Goal: Information Seeking & Learning: Compare options

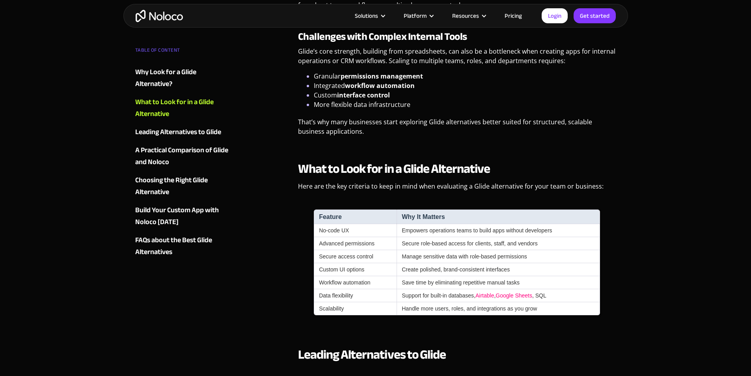
scroll to position [749, 0]
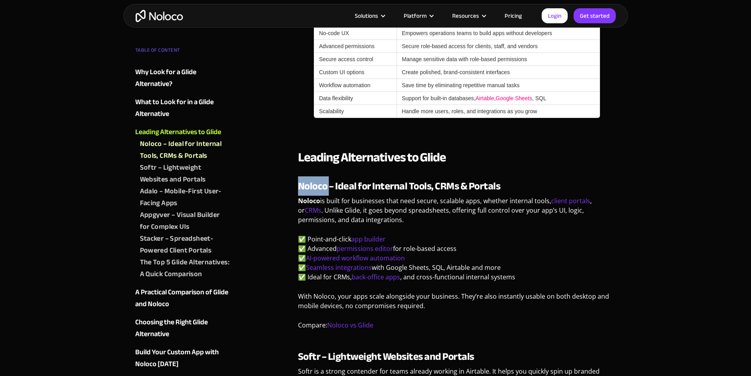
drag, startPoint x: 328, startPoint y: 186, endPoint x: 294, endPoint y: 183, distance: 34.4
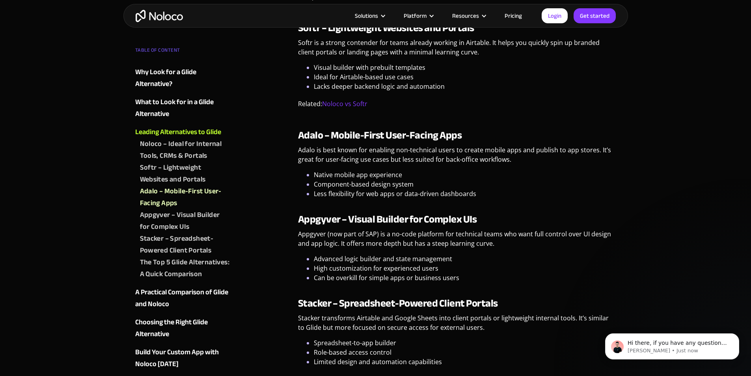
scroll to position [1025, 0]
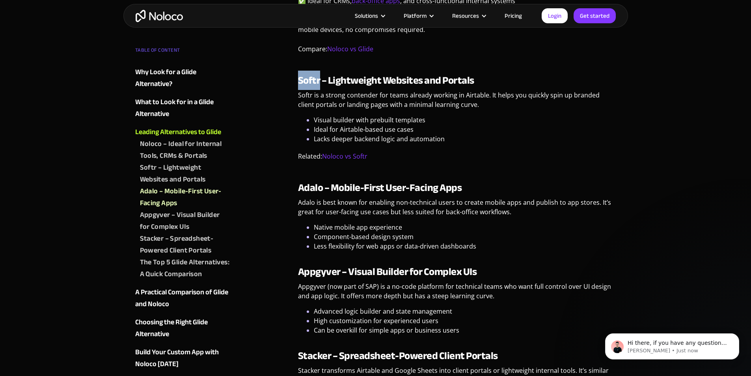
drag, startPoint x: 319, startPoint y: 78, endPoint x: 298, endPoint y: 80, distance: 20.6
click at [298, 80] on strong "Softr – Lightweight Websites and Portals" at bounding box center [386, 80] width 176 height 19
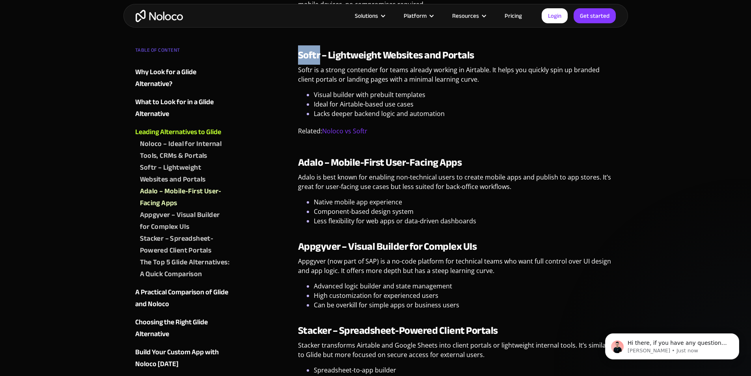
scroll to position [1064, 0]
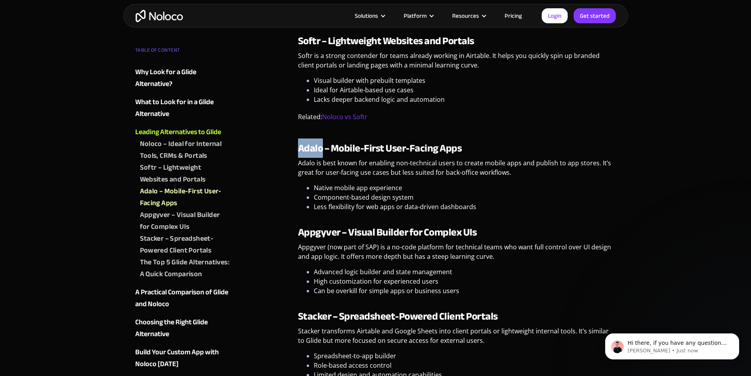
drag, startPoint x: 323, startPoint y: 147, endPoint x: 297, endPoint y: 148, distance: 25.6
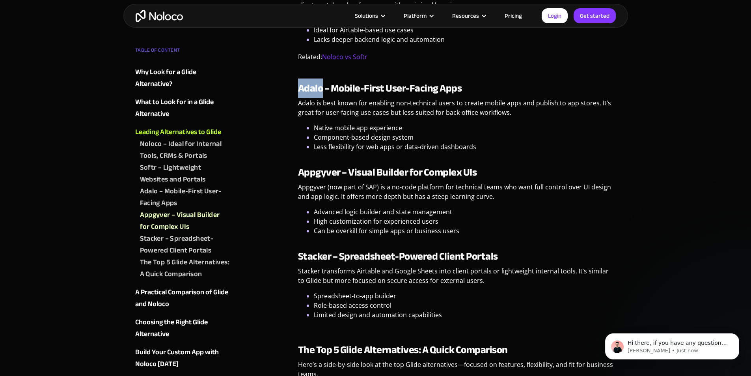
scroll to position [1143, 0]
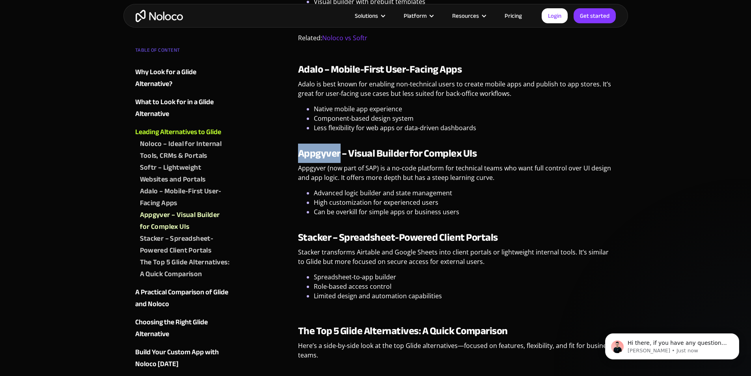
drag, startPoint x: 339, startPoint y: 151, endPoint x: 297, endPoint y: 154, distance: 41.5
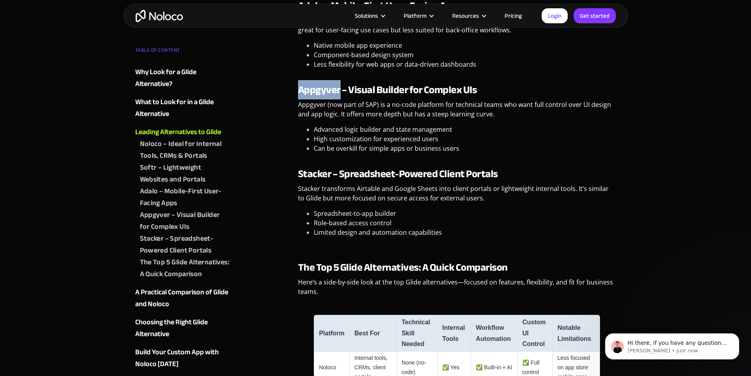
scroll to position [1222, 0]
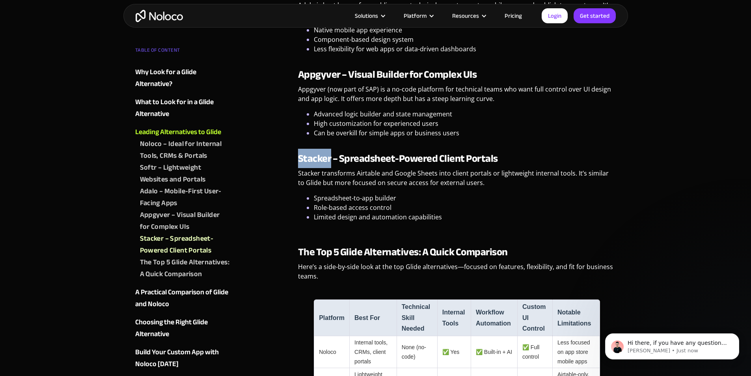
drag, startPoint x: 331, startPoint y: 159, endPoint x: 299, endPoint y: 159, distance: 31.9
click at [299, 159] on strong "Stacker – Spreadsheet-Powered Client Portals" at bounding box center [398, 158] width 200 height 19
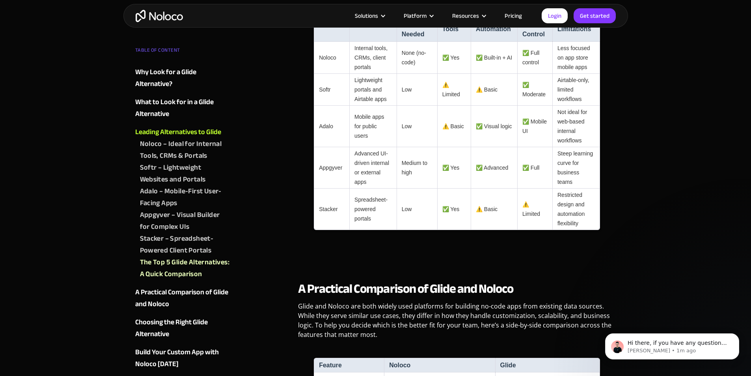
scroll to position [1498, 0]
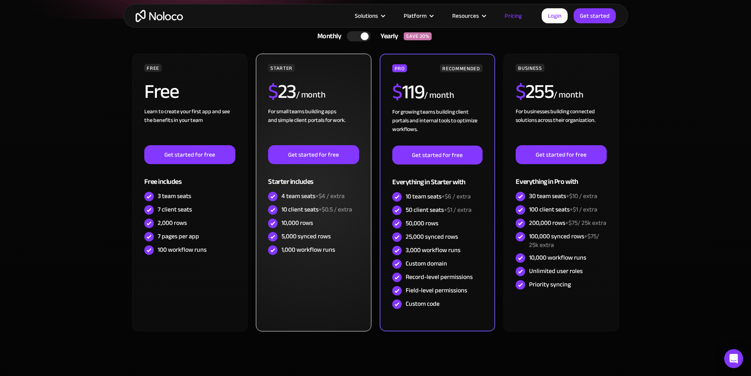
scroll to position [118, 0]
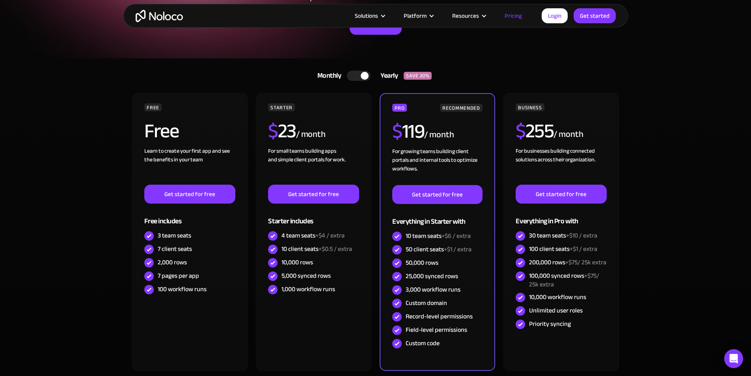
click at [358, 77] on div at bounding box center [359, 76] width 24 height 10
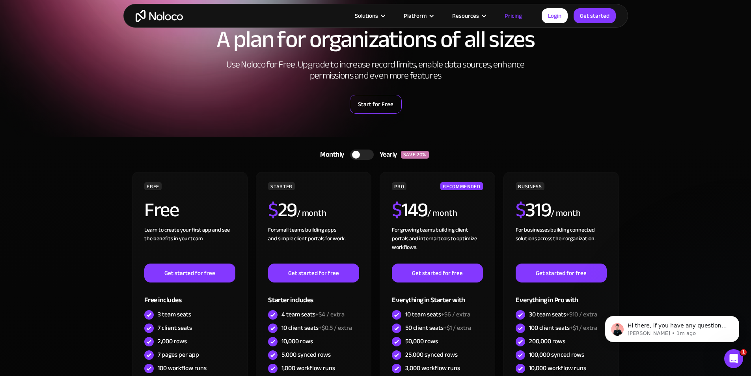
scroll to position [0, 0]
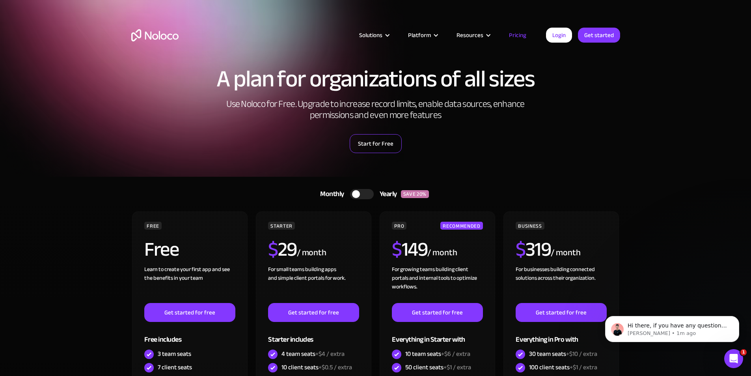
click at [388, 145] on link "Start for Free" at bounding box center [376, 143] width 52 height 19
